Goal: Navigation & Orientation: Find specific page/section

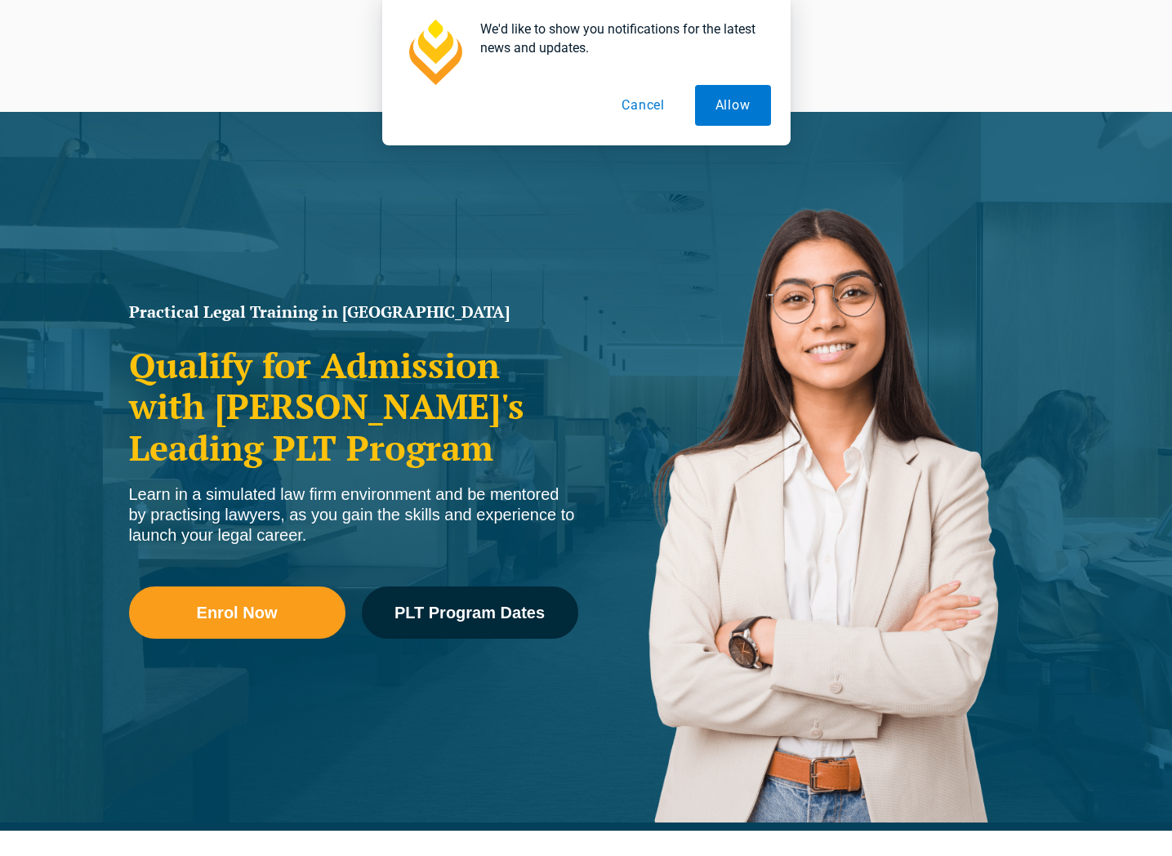
click at [665, 100] on button "Cancel" at bounding box center [643, 105] width 84 height 41
